Goal: Information Seeking & Learning: Learn about a topic

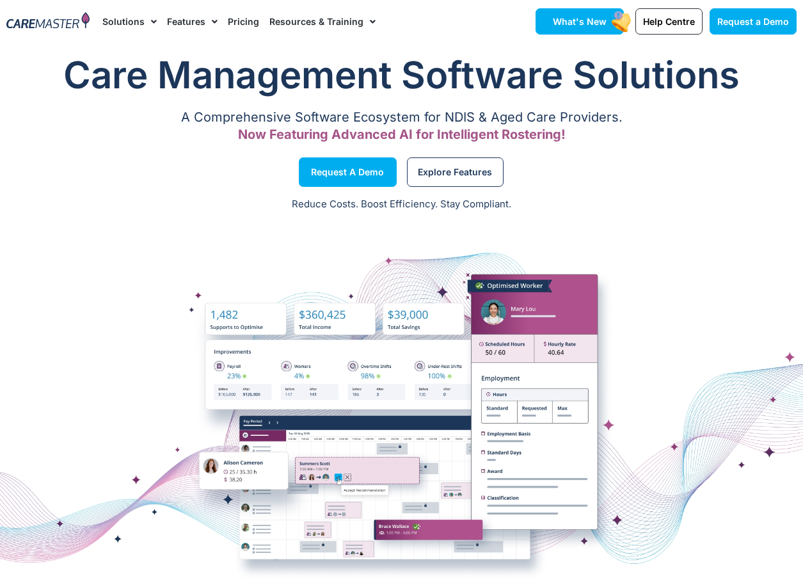
click at [612, 29] on rect at bounding box center [622, 22] width 24 height 24
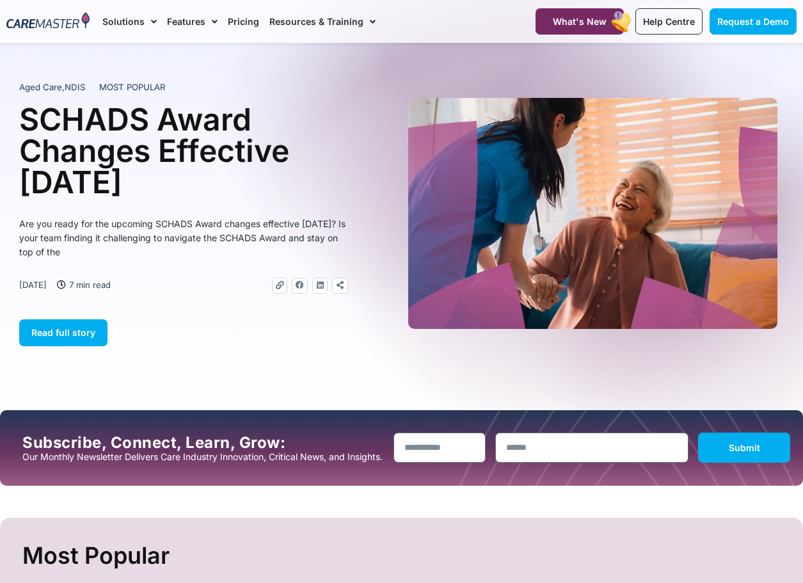
click at [30, 301] on div "Read full story" at bounding box center [183, 320] width 329 height 52
click at [486, 267] on img at bounding box center [593, 213] width 370 height 231
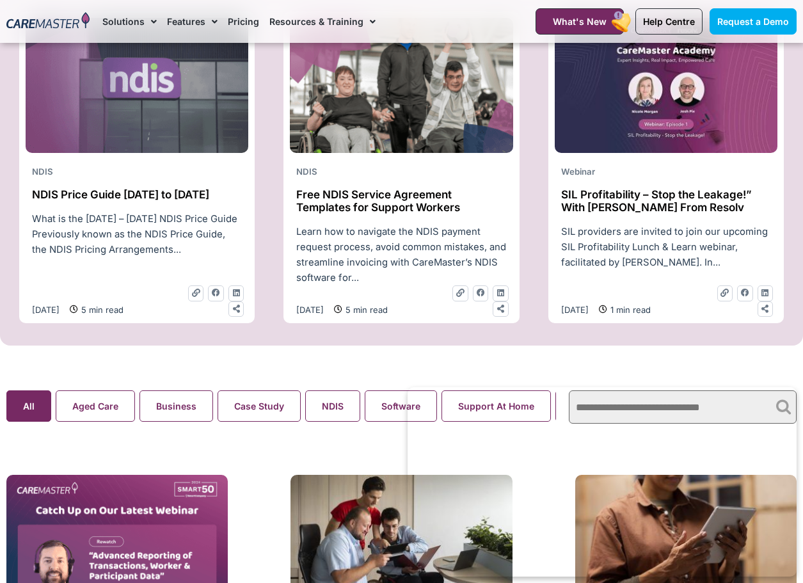
scroll to position [640, 0]
